Goal: Find contact information: Find contact information

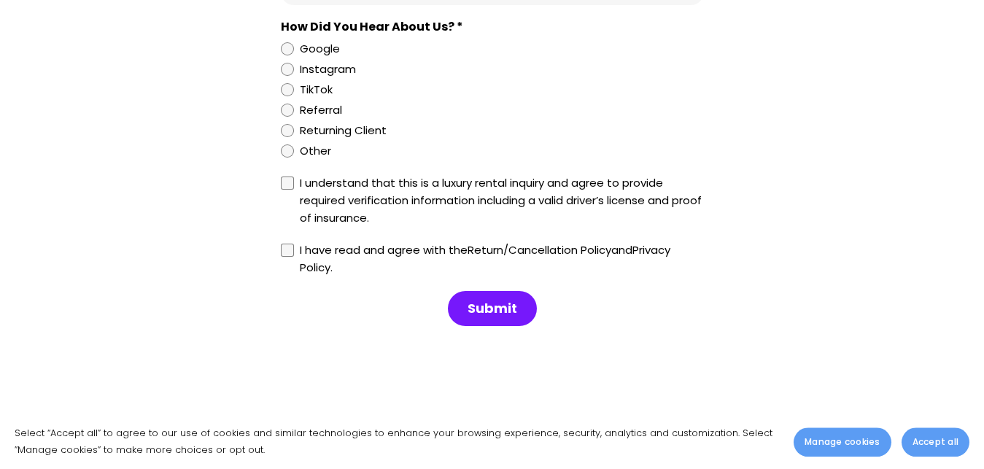
scroll to position [8628, 0]
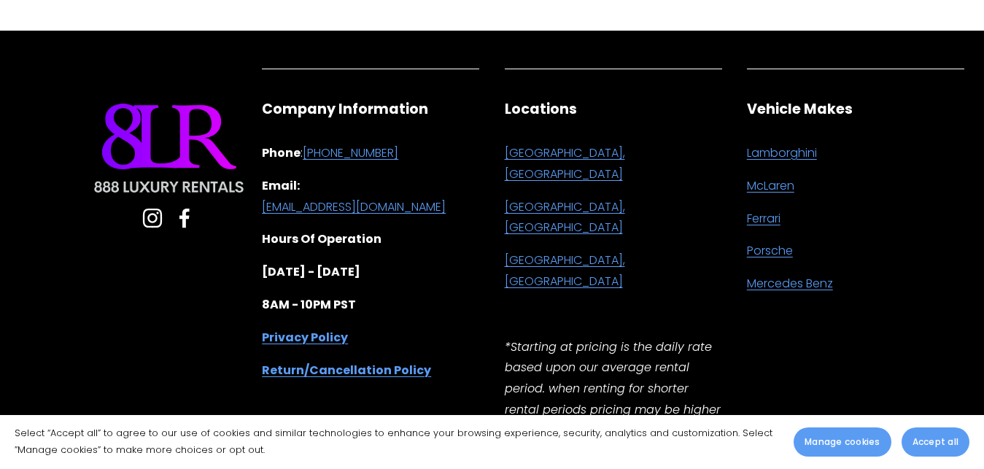
click at [413, 209] on link "[EMAIL_ADDRESS][DOMAIN_NAME]" at bounding box center [354, 207] width 184 height 21
click at [454, 202] on p "Email: [EMAIL_ADDRESS][DOMAIN_NAME]" at bounding box center [370, 197] width 217 height 42
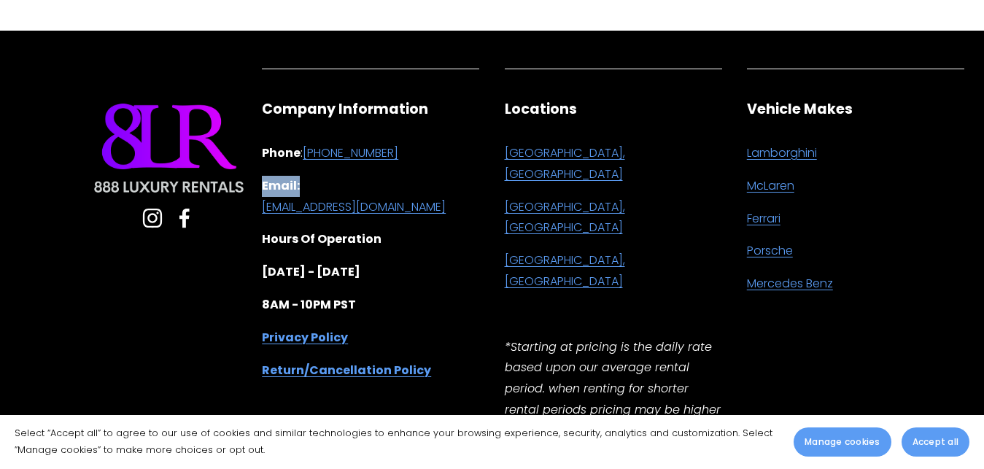
click at [454, 202] on p "Email: [EMAIL_ADDRESS][DOMAIN_NAME]" at bounding box center [370, 197] width 217 height 42
copy strong "Email:"
click at [462, 193] on p "Email: [EMAIL_ADDRESS][DOMAIN_NAME]" at bounding box center [370, 197] width 217 height 42
